Goal: Information Seeking & Learning: Check status

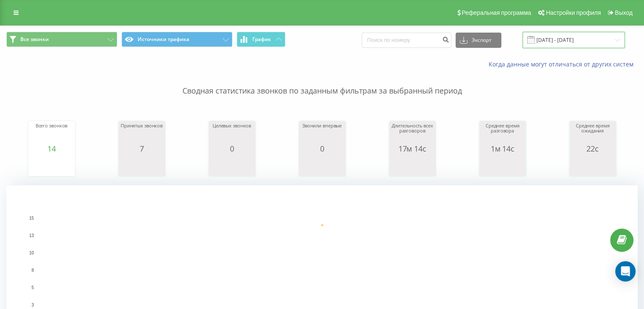
click at [587, 47] on input "[DATE] - [DATE]" at bounding box center [573, 40] width 102 height 17
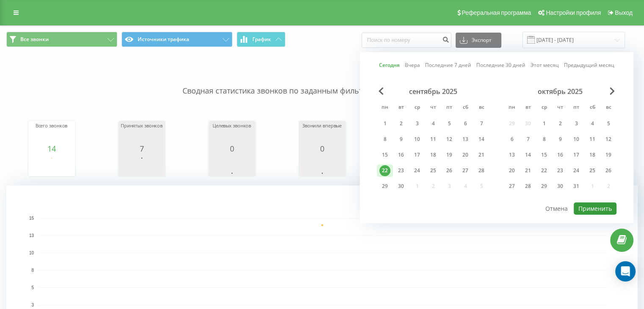
click at [603, 202] on button "Применить" at bounding box center [594, 208] width 43 height 12
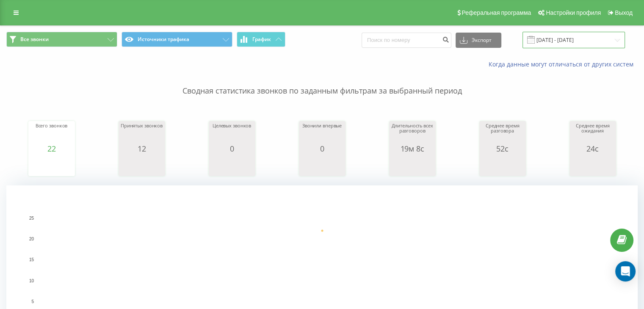
click at [575, 41] on input "[DATE] - [DATE]" at bounding box center [573, 40] width 102 height 17
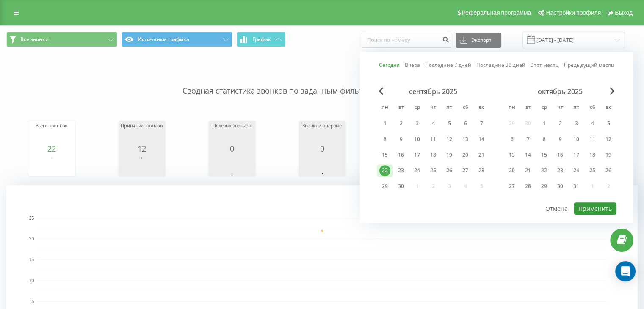
click at [587, 208] on button "Применить" at bounding box center [594, 208] width 43 height 12
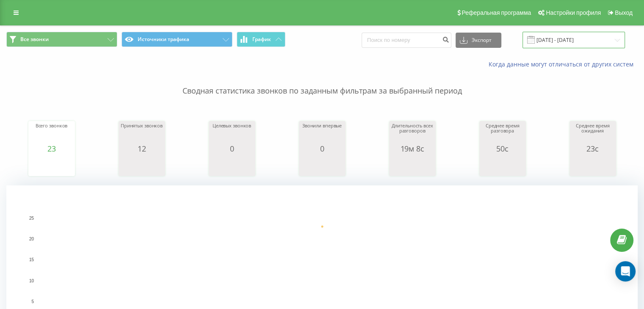
click at [584, 37] on input "[DATE] - [DATE]" at bounding box center [573, 40] width 102 height 17
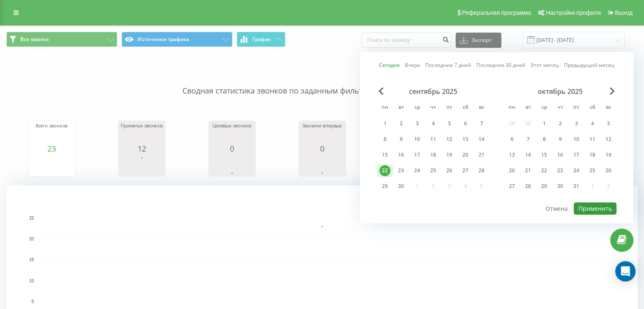
click at [600, 212] on button "Применить" at bounding box center [594, 208] width 43 height 12
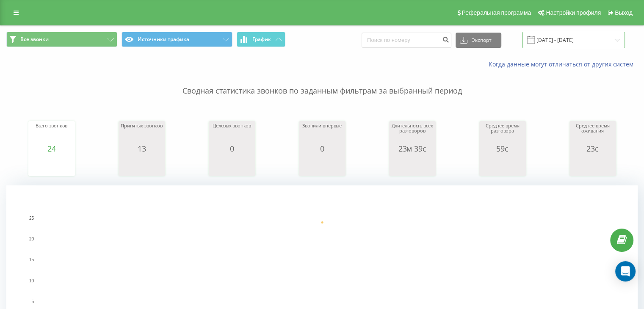
click at [573, 38] on input "[DATE] - [DATE]" at bounding box center [573, 40] width 102 height 17
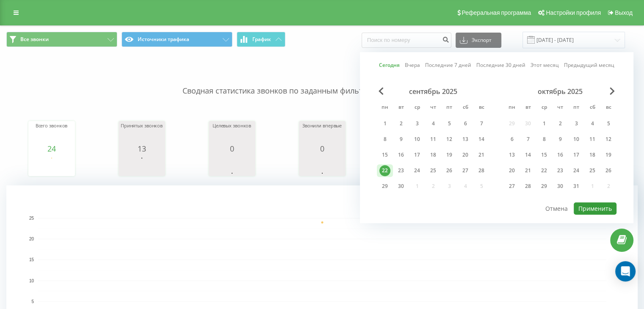
click at [609, 206] on button "Применить" at bounding box center [594, 208] width 43 height 12
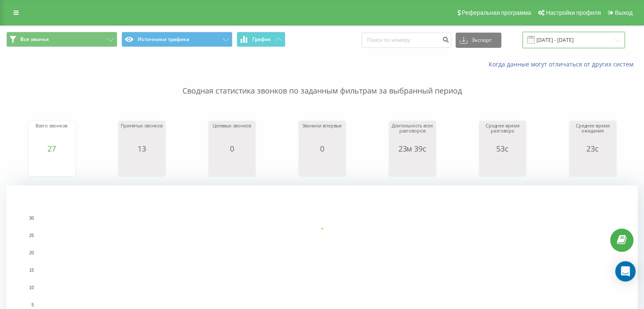
click at [554, 42] on input "[DATE] - [DATE]" at bounding box center [573, 40] width 102 height 17
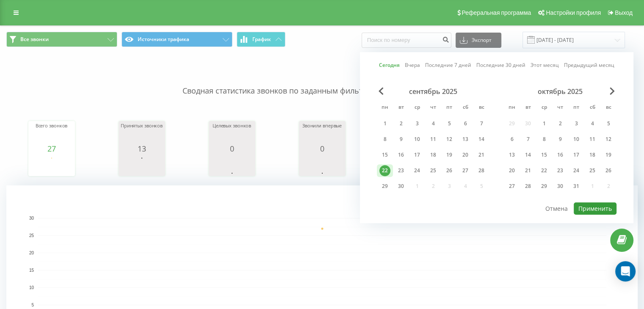
click at [601, 206] on button "Применить" at bounding box center [594, 208] width 43 height 12
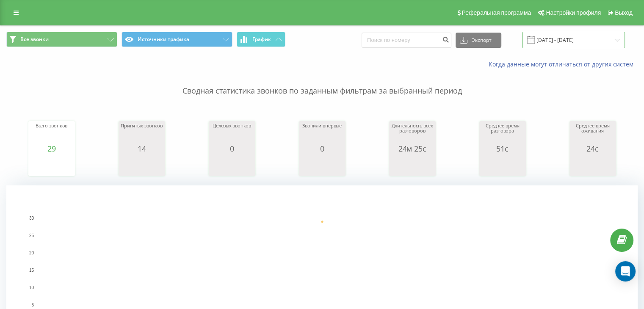
click at [611, 43] on input "[DATE] - [DATE]" at bounding box center [573, 40] width 102 height 17
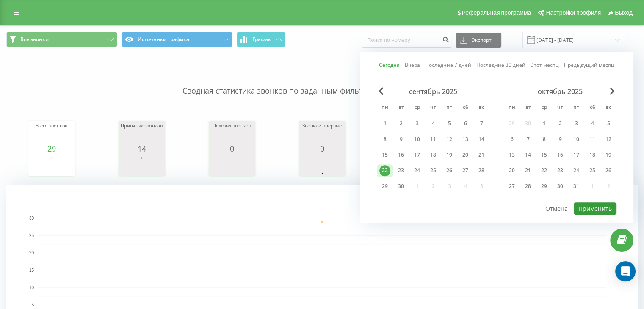
click at [581, 204] on button "Применить" at bounding box center [594, 208] width 43 height 12
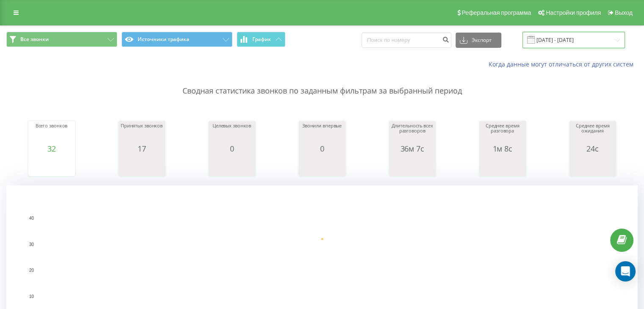
click at [606, 43] on input "[DATE] - [DATE]" at bounding box center [573, 40] width 102 height 17
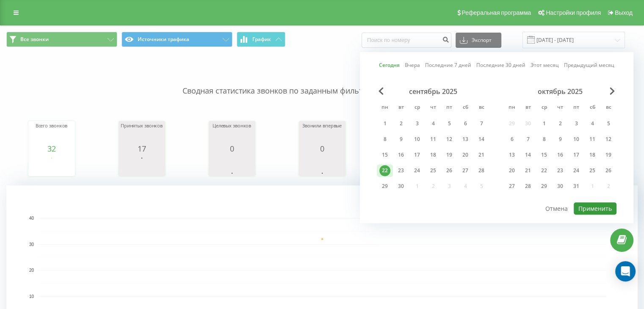
click at [592, 207] on button "Применить" at bounding box center [594, 208] width 43 height 12
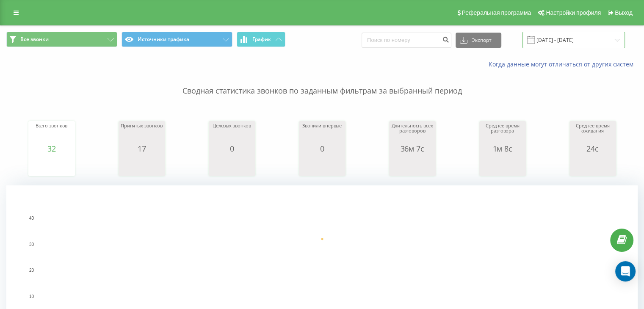
click at [606, 41] on input "[DATE] - [DATE]" at bounding box center [573, 40] width 102 height 17
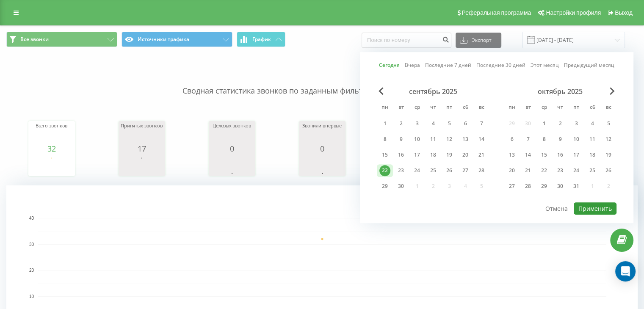
click at [586, 208] on button "Применить" at bounding box center [594, 208] width 43 height 12
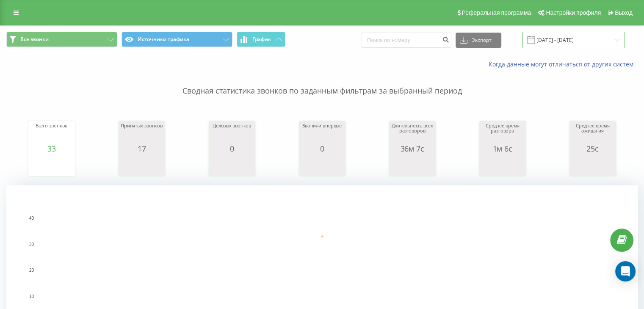
click at [585, 33] on input "[DATE] - [DATE]" at bounding box center [573, 40] width 102 height 17
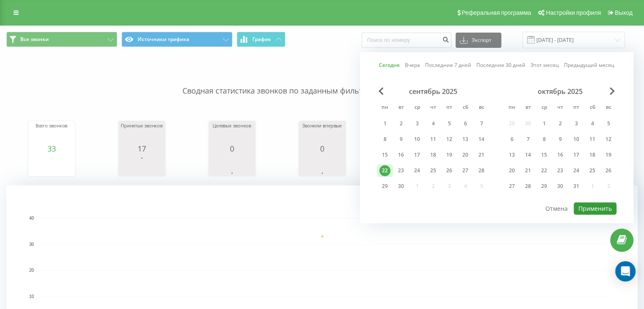
click at [609, 205] on button "Применить" at bounding box center [594, 208] width 43 height 12
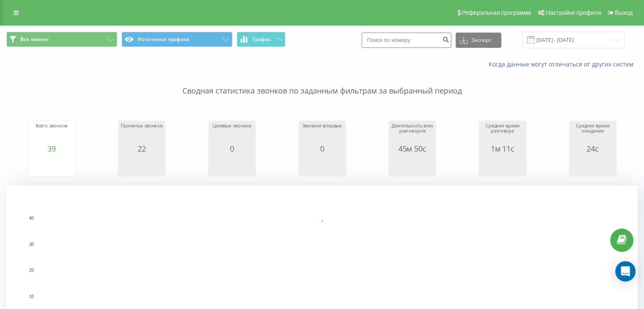
click at [430, 39] on input at bounding box center [406, 40] width 90 height 15
paste input "380662873932"
type input "380662873932"
click at [448, 41] on button "submit" at bounding box center [445, 40] width 11 height 15
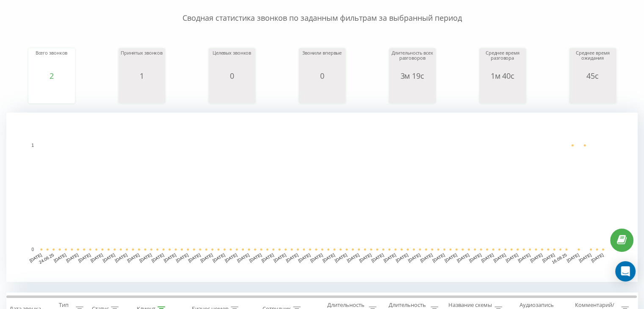
scroll to position [254, 0]
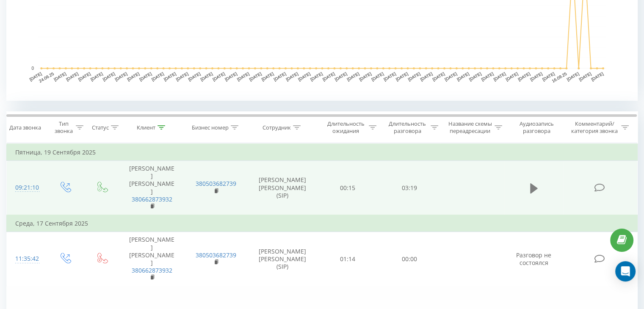
click at [530, 182] on button at bounding box center [533, 188] width 13 height 13
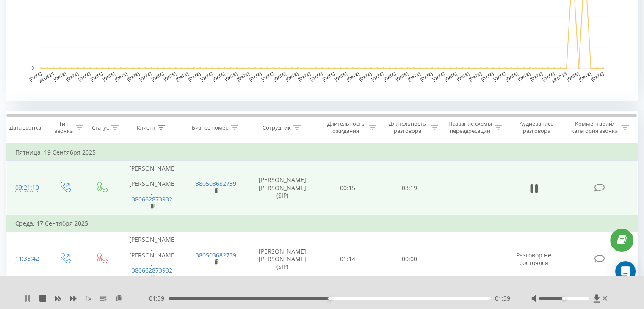
click at [25, 297] on icon at bounding box center [26, 298] width 2 height 7
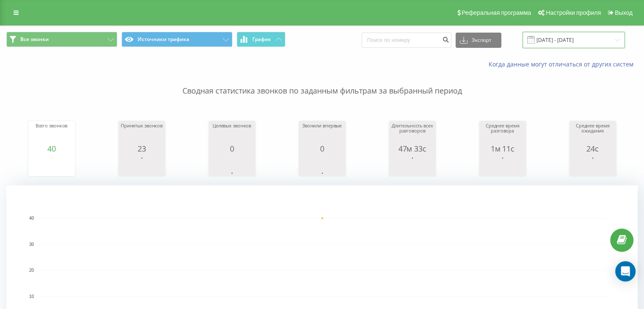
click at [603, 43] on input "[DATE] - [DATE]" at bounding box center [573, 40] width 102 height 17
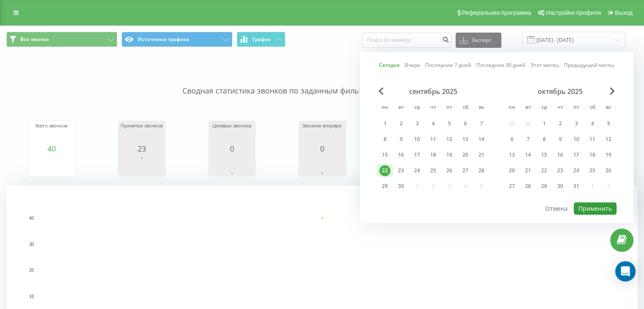
click at [581, 205] on button "Применить" at bounding box center [594, 208] width 43 height 12
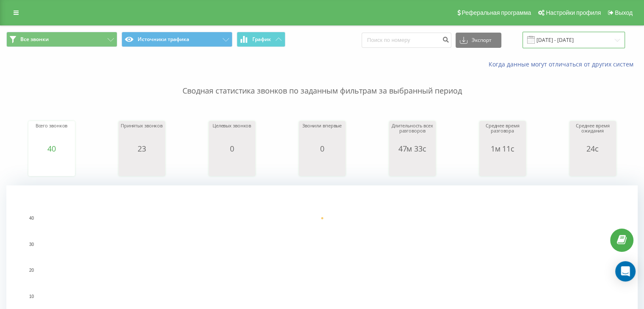
click at [582, 42] on input "[DATE] - [DATE]" at bounding box center [573, 40] width 102 height 17
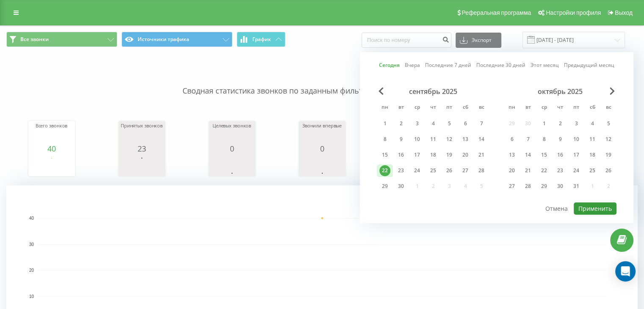
click at [596, 209] on button "Применить" at bounding box center [594, 208] width 43 height 12
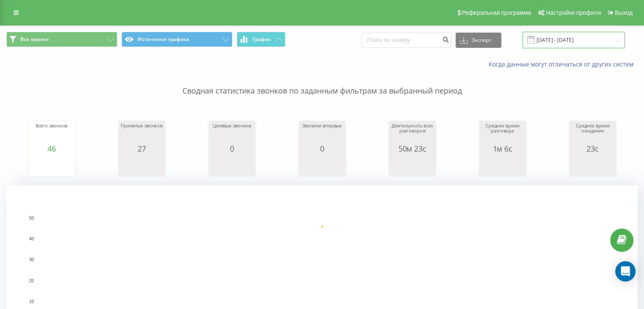
click at [614, 41] on input "[DATE] - [DATE]" at bounding box center [573, 40] width 102 height 17
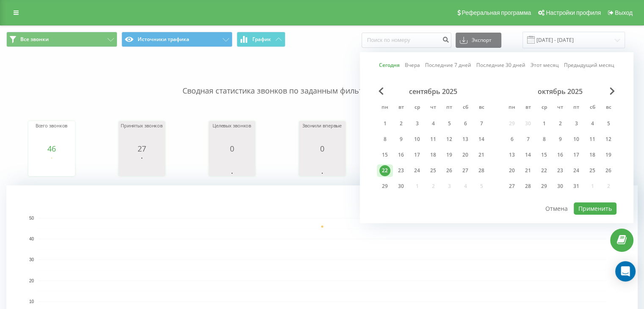
click at [598, 201] on div at bounding box center [497, 201] width 240 height 1
click at [598, 205] on button "Применить" at bounding box center [594, 208] width 43 height 12
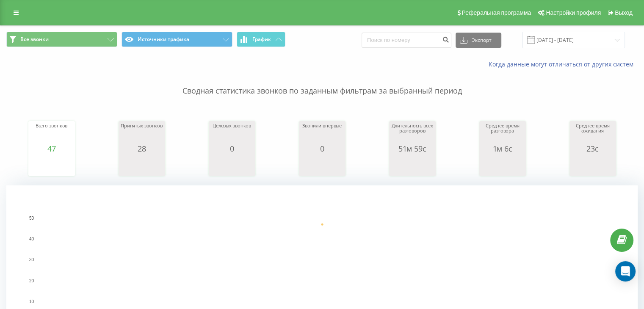
click at [35, 74] on p "Сводная статистика звонков по заданным фильтрам за выбранный период" at bounding box center [321, 83] width 631 height 28
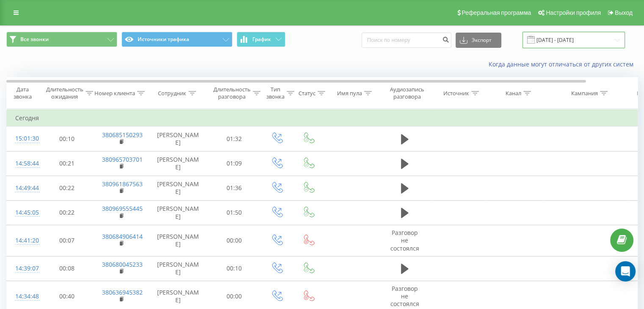
click at [593, 35] on input "[DATE] - [DATE]" at bounding box center [573, 40] width 102 height 17
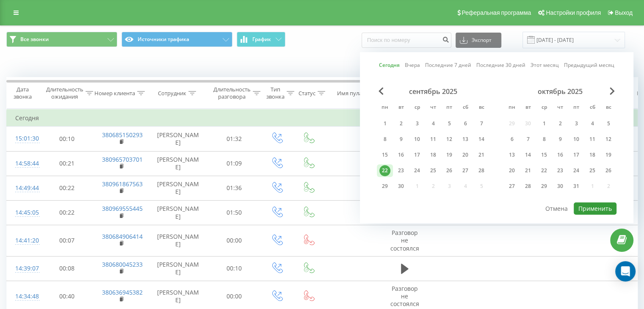
click at [608, 202] on button "Применить" at bounding box center [594, 208] width 43 height 12
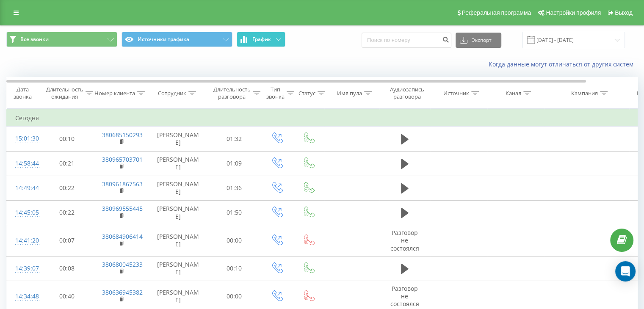
click at [278, 36] on button "График" at bounding box center [261, 39] width 49 height 15
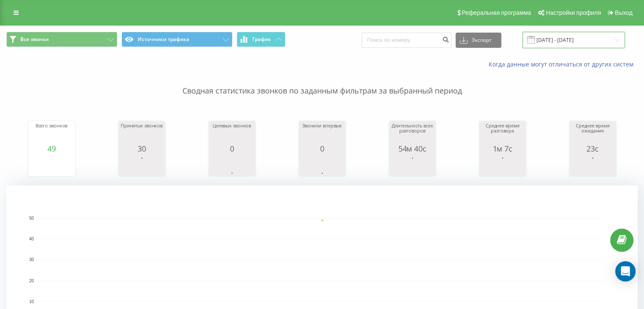
click at [580, 46] on input "[DATE] - [DATE]" at bounding box center [573, 40] width 102 height 17
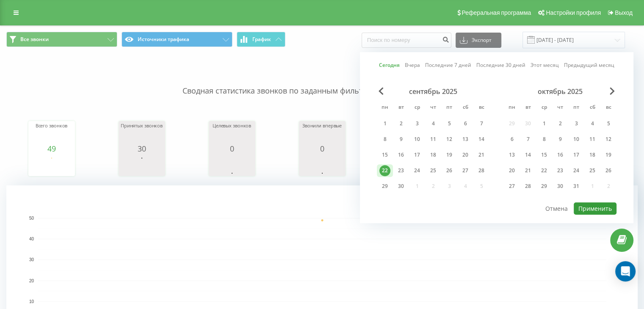
click at [590, 207] on button "Применить" at bounding box center [594, 208] width 43 height 12
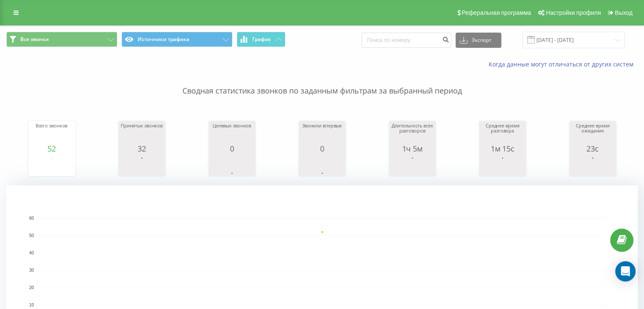
click at [609, 61] on link "Когда данные могут отличаться от других систем" at bounding box center [562, 64] width 149 height 8
click at [609, 44] on input "[DATE] - [DATE]" at bounding box center [573, 40] width 102 height 17
click at [619, 37] on input "[DATE] - [DATE]" at bounding box center [573, 40] width 102 height 17
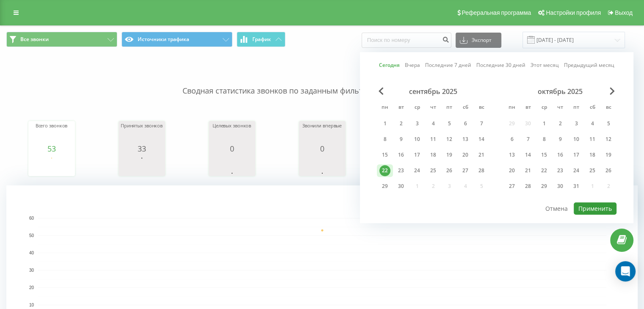
click at [610, 208] on button "Применить" at bounding box center [594, 208] width 43 height 12
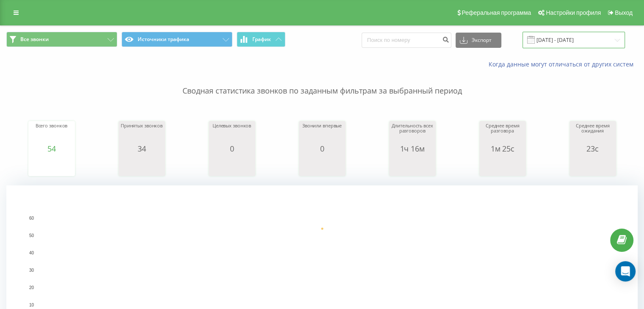
click at [583, 39] on input "[DATE] - [DATE]" at bounding box center [573, 40] width 102 height 17
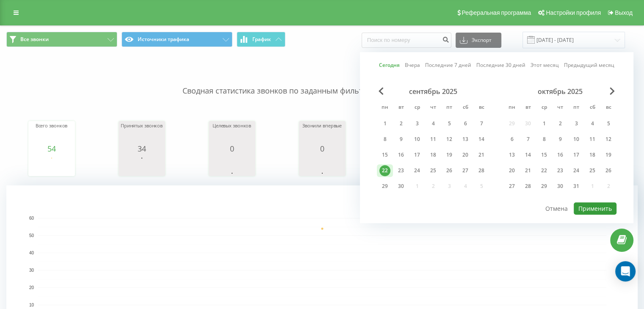
click at [595, 205] on button "Применить" at bounding box center [594, 208] width 43 height 12
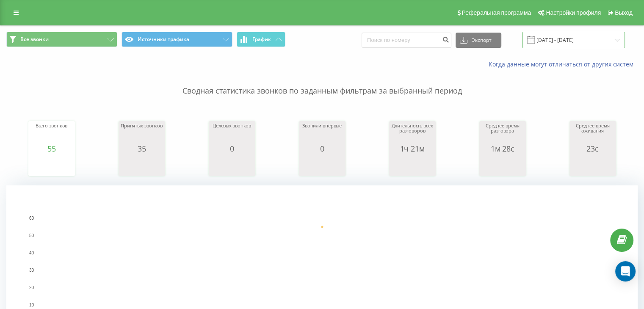
click at [594, 45] on input "[DATE] - [DATE]" at bounding box center [573, 40] width 102 height 17
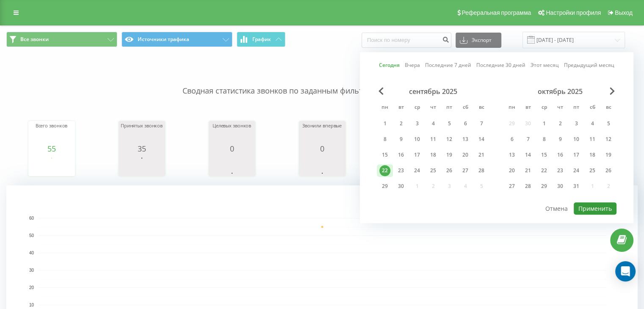
click at [608, 204] on button "Применить" at bounding box center [594, 208] width 43 height 12
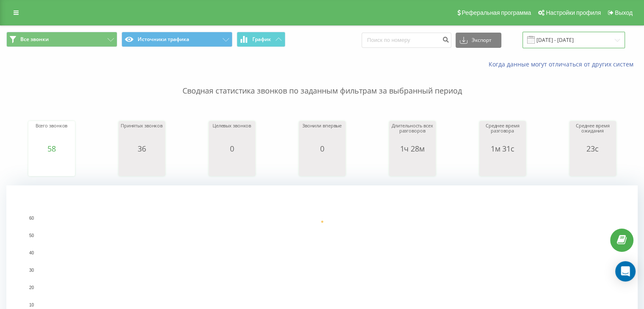
click at [560, 40] on input "[DATE] - [DATE]" at bounding box center [573, 40] width 102 height 17
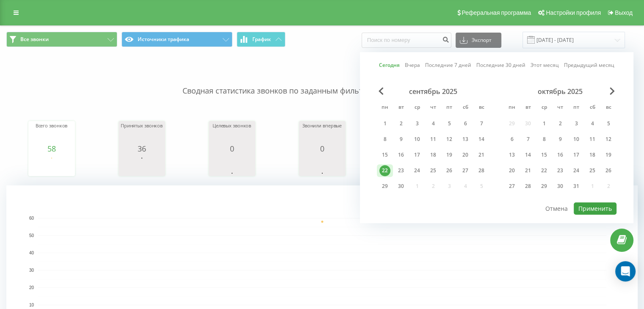
drag, startPoint x: 586, startPoint y: 193, endPoint x: 592, endPoint y: 202, distance: 10.8
click at [589, 197] on div "сентябрь 2025 пн вт ср чт пт сб вс 1 2 3 4 5 6 7 8 9 10 11 12 13 14 15 16 17 18…" at bounding box center [497, 144] width 240 height 114
click at [593, 202] on button "Применить" at bounding box center [594, 208] width 43 height 12
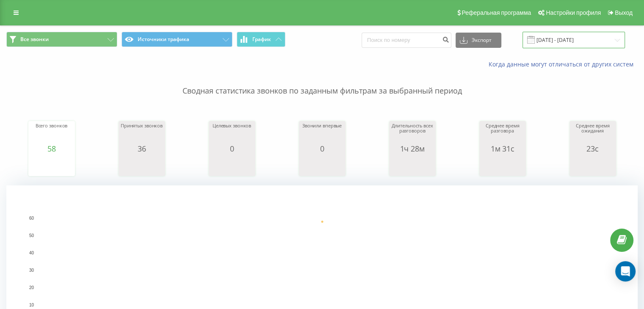
click at [603, 32] on input "[DATE] - [DATE]" at bounding box center [573, 40] width 102 height 17
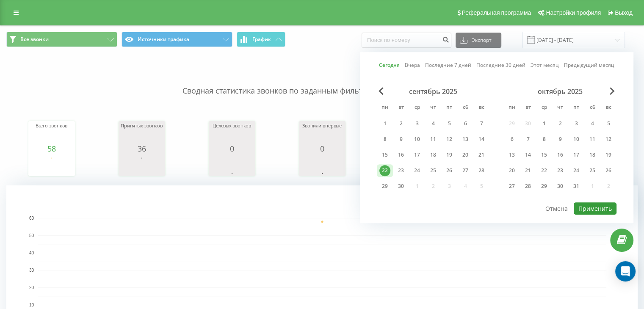
click at [589, 207] on button "Применить" at bounding box center [594, 208] width 43 height 12
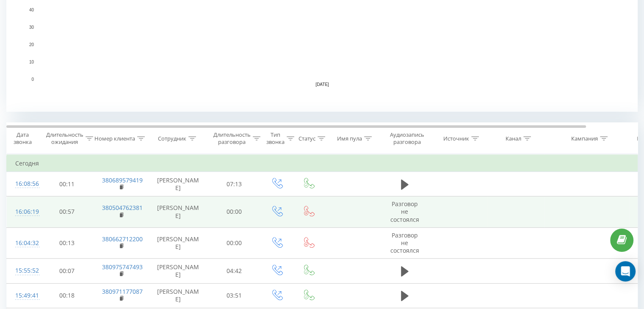
scroll to position [254, 0]
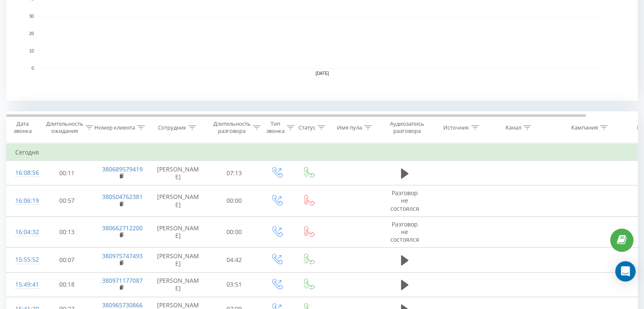
click at [117, 69] on rect "A chart." at bounding box center [321, 15] width 631 height 169
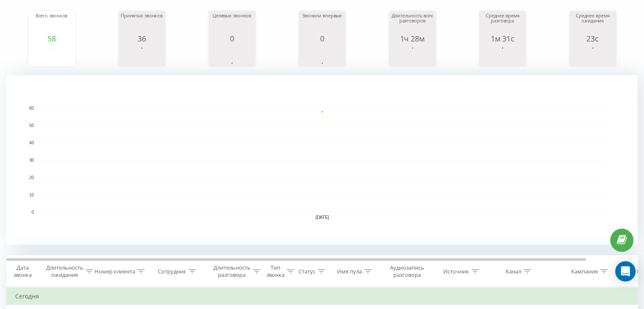
scroll to position [0, 0]
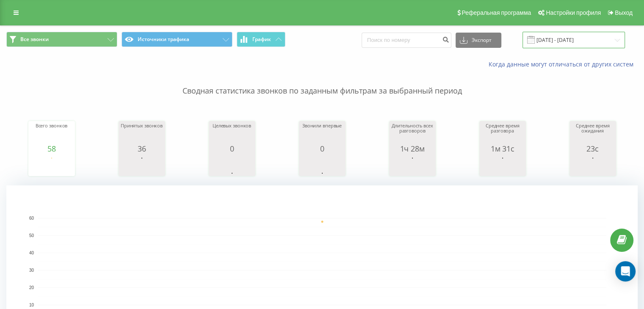
click at [587, 45] on input "[DATE] - [DATE]" at bounding box center [573, 40] width 102 height 17
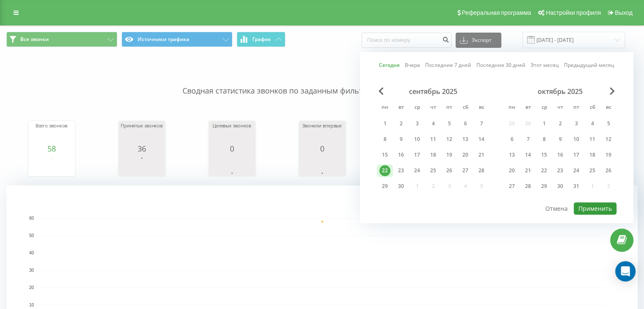
click at [584, 206] on button "Применить" at bounding box center [594, 208] width 43 height 12
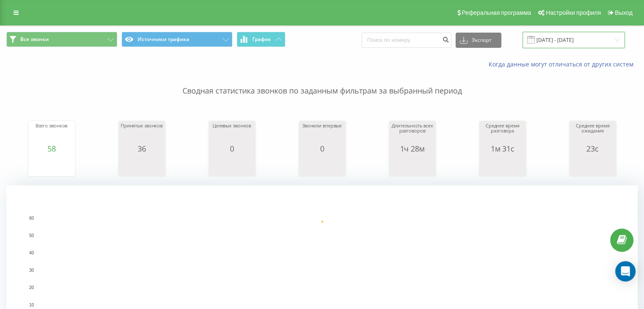
click at [612, 45] on input "[DATE] - [DATE]" at bounding box center [573, 40] width 102 height 17
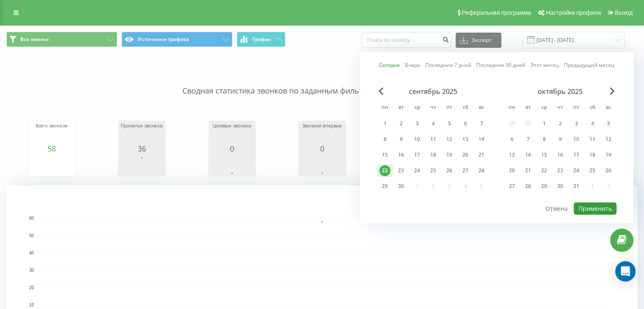
click at [595, 207] on button "Применить" at bounding box center [594, 208] width 43 height 12
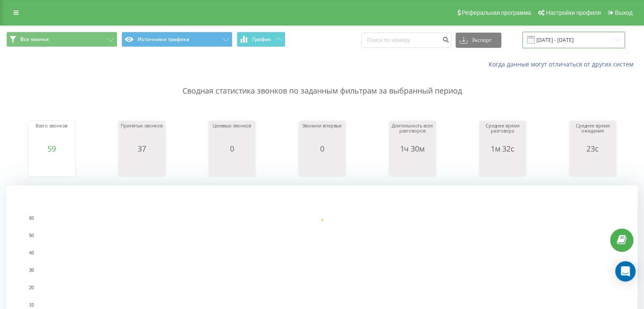
click at [578, 45] on input "[DATE] - [DATE]" at bounding box center [573, 40] width 102 height 17
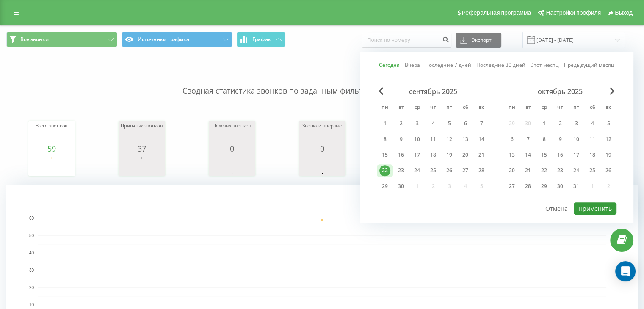
click at [606, 208] on button "Применить" at bounding box center [594, 208] width 43 height 12
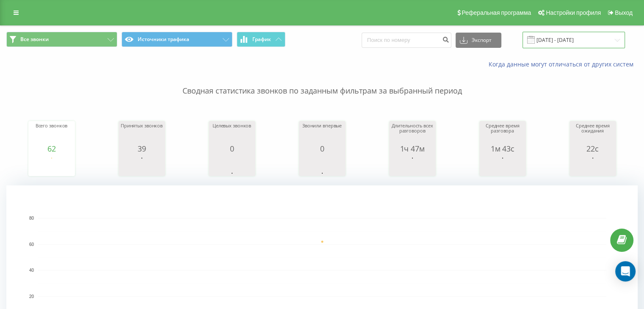
click at [597, 33] on input "[DATE] - [DATE]" at bounding box center [573, 40] width 102 height 17
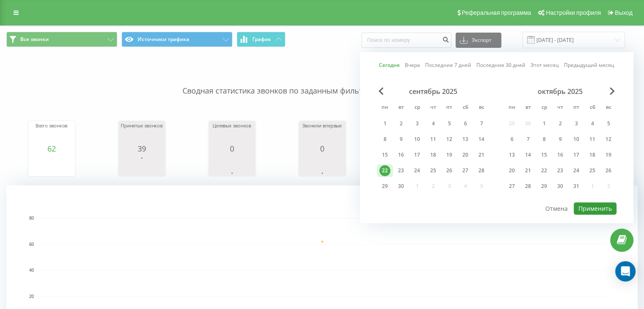
click at [592, 202] on button "Применить" at bounding box center [594, 208] width 43 height 12
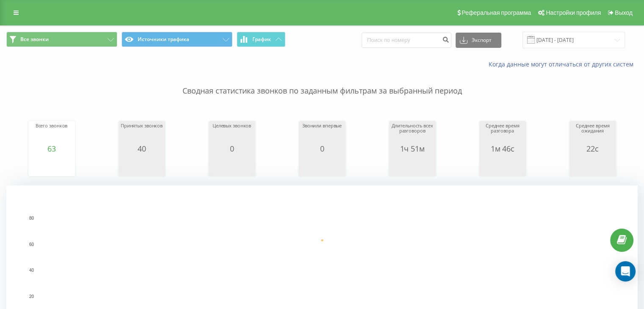
click at [482, 99] on div "Сводная статистика звонков по заданным фильтрам за выбранный период Всего звонк…" at bounding box center [321, 212] width 631 height 286
click at [55, 87] on p "Сводная статистика звонков по заданным фильтрам за выбранный период" at bounding box center [321, 83] width 631 height 28
click at [579, 38] on input "[DATE] - [DATE]" at bounding box center [573, 40] width 102 height 17
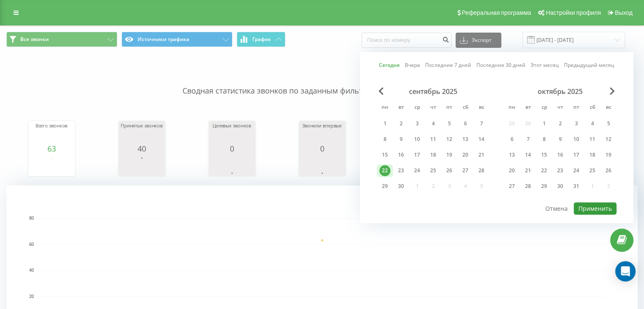
click at [593, 202] on button "Применить" at bounding box center [594, 208] width 43 height 12
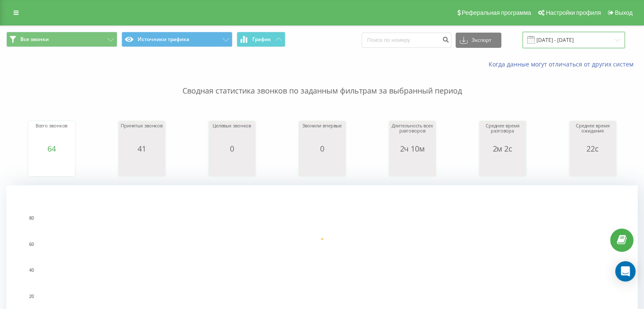
click at [606, 39] on input "[DATE] - [DATE]" at bounding box center [573, 40] width 102 height 17
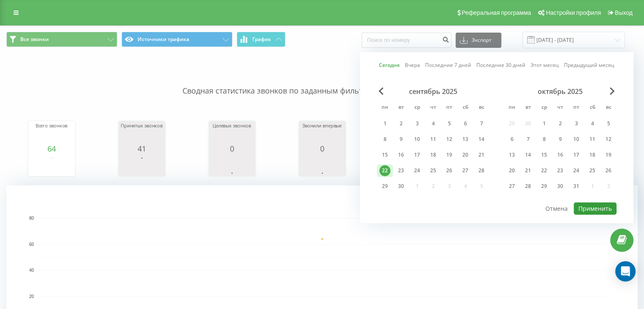
click at [594, 205] on button "Применить" at bounding box center [594, 208] width 43 height 12
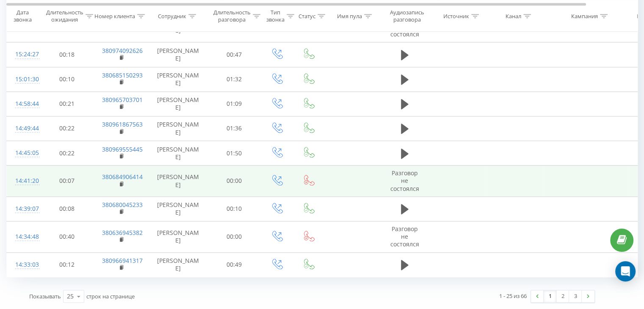
scroll to position [914, 0]
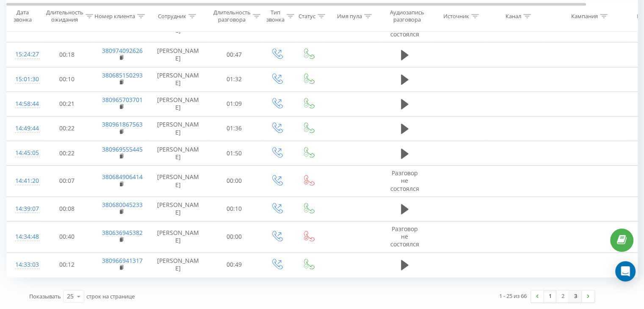
click at [571, 295] on link "3" at bounding box center [575, 296] width 13 height 12
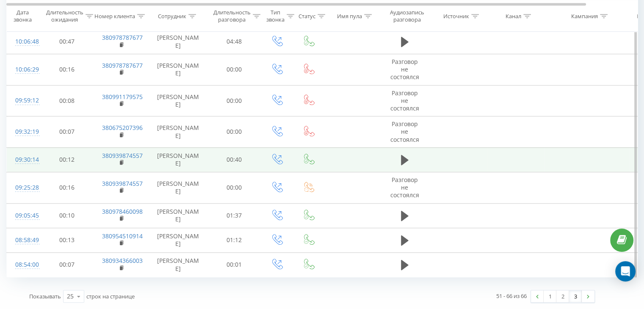
scroll to position [634, 0]
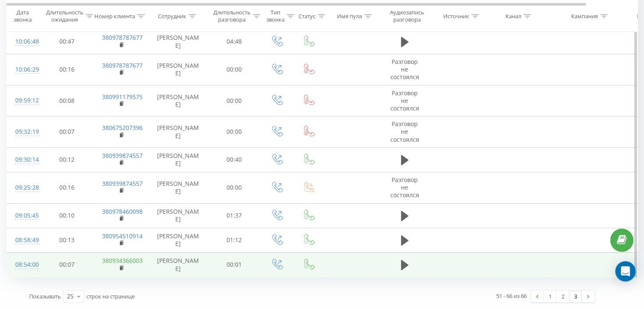
click at [115, 256] on link "380934366003" at bounding box center [122, 260] width 41 height 8
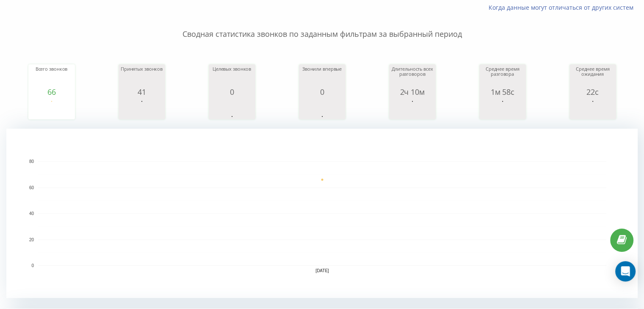
scroll to position [0, 0]
